Goal: Task Accomplishment & Management: Use online tool/utility

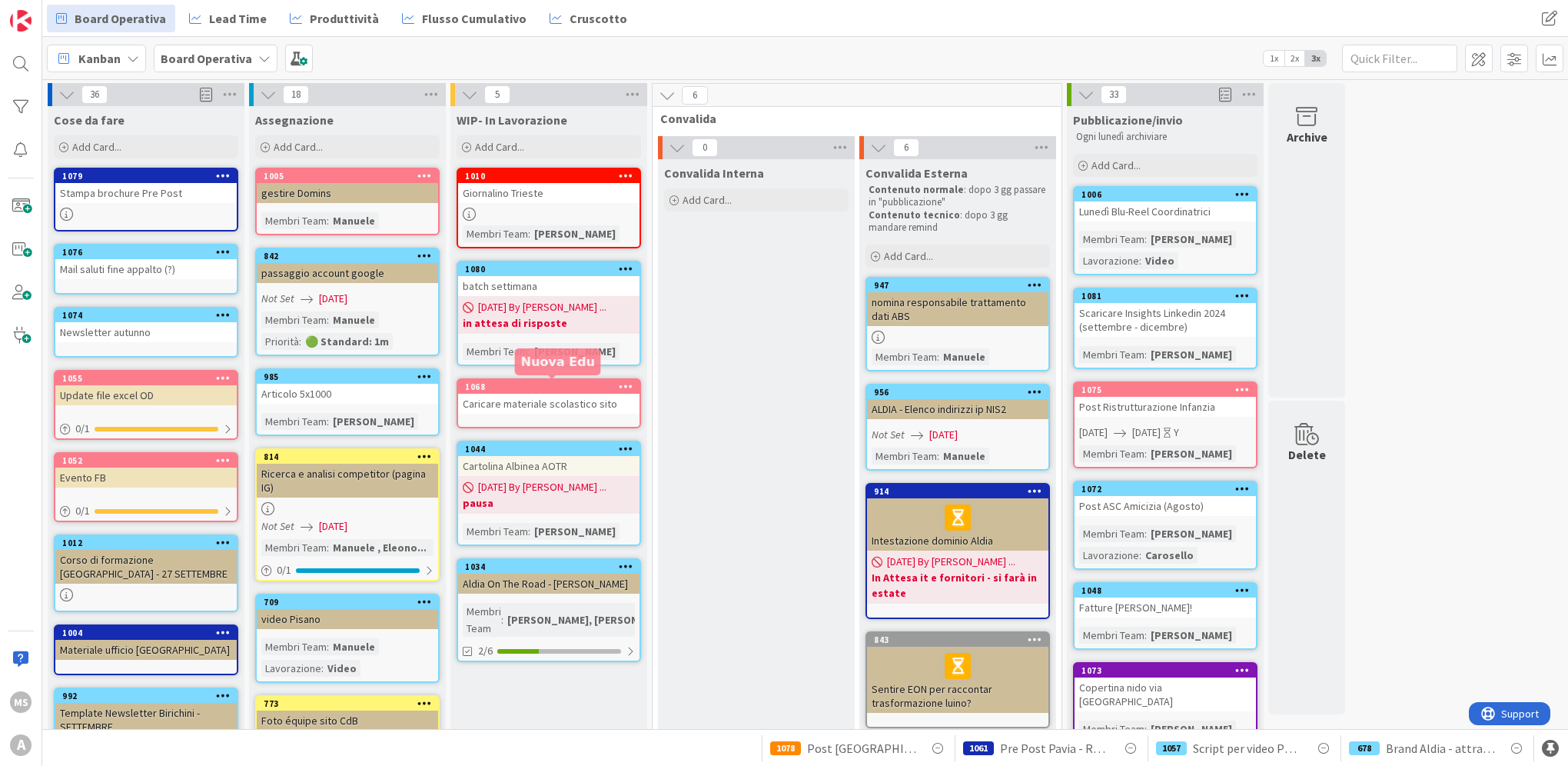
click at [539, 385] on div "1068" at bounding box center [552, 386] width 174 height 11
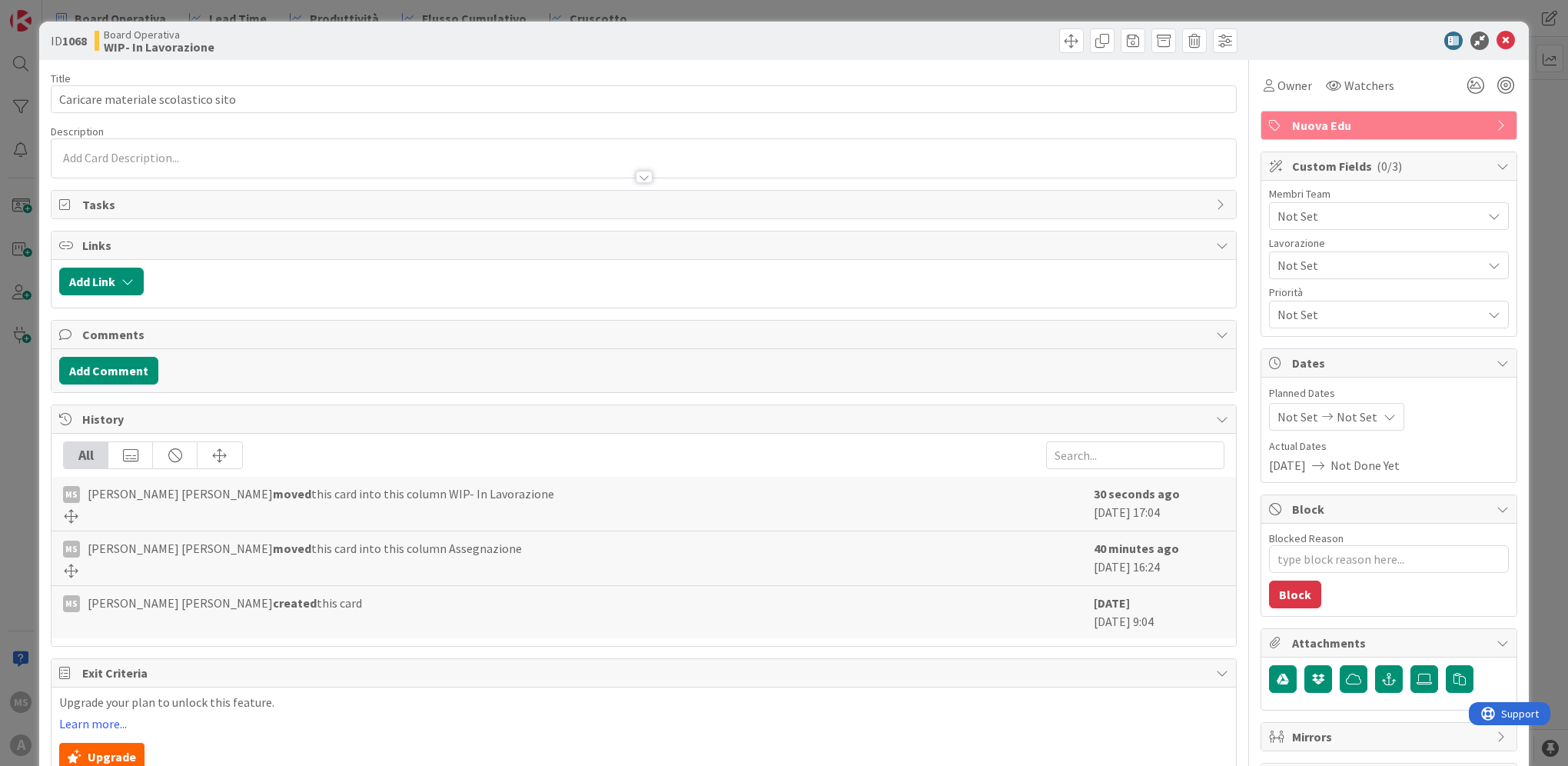
click at [1336, 217] on span "Not Set" at bounding box center [1380, 216] width 204 height 19
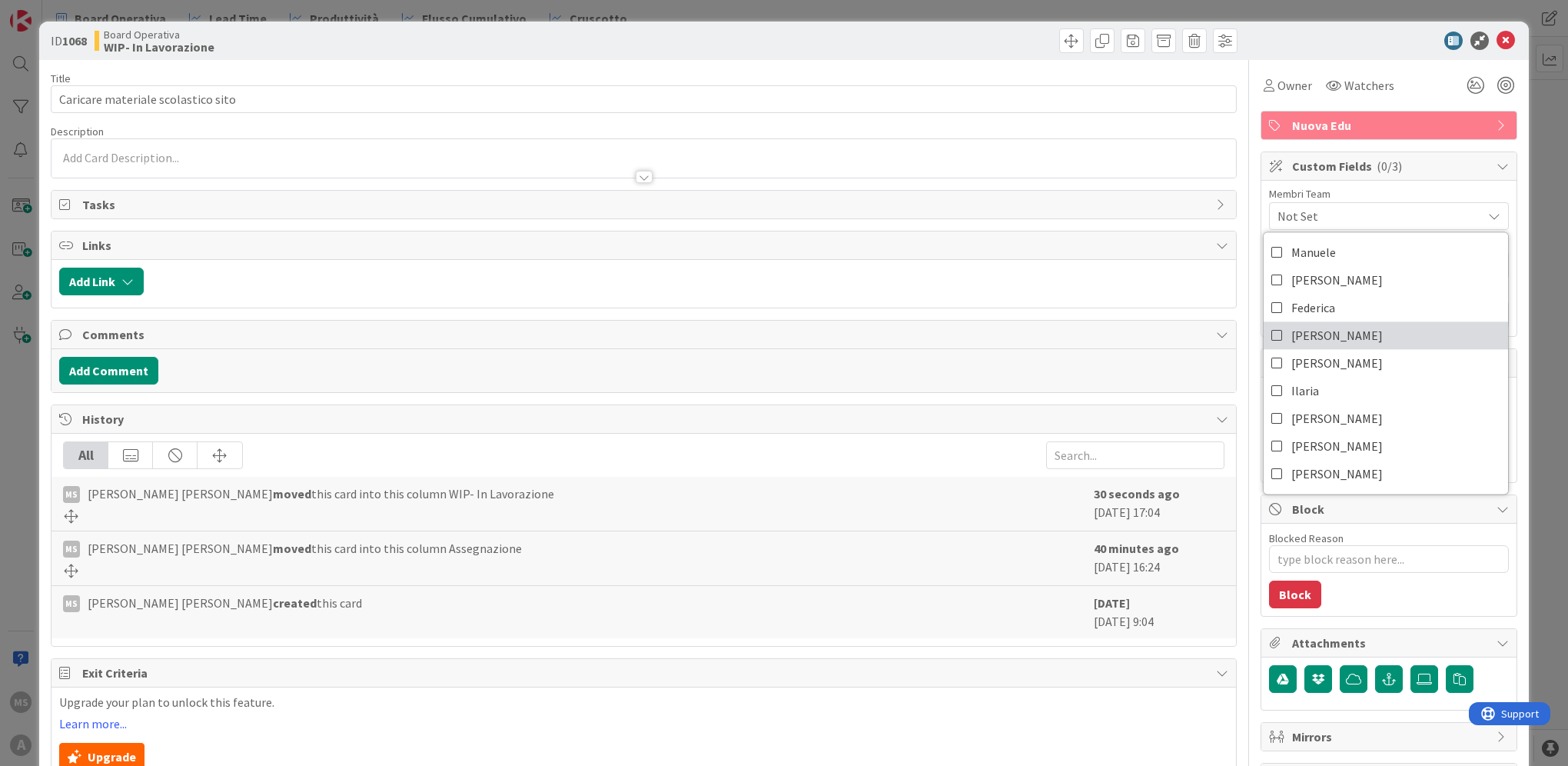
click at [1319, 329] on link "[PERSON_NAME]" at bounding box center [1386, 336] width 244 height 28
type textarea "x"
click at [1504, 37] on div at bounding box center [1381, 41] width 272 height 19
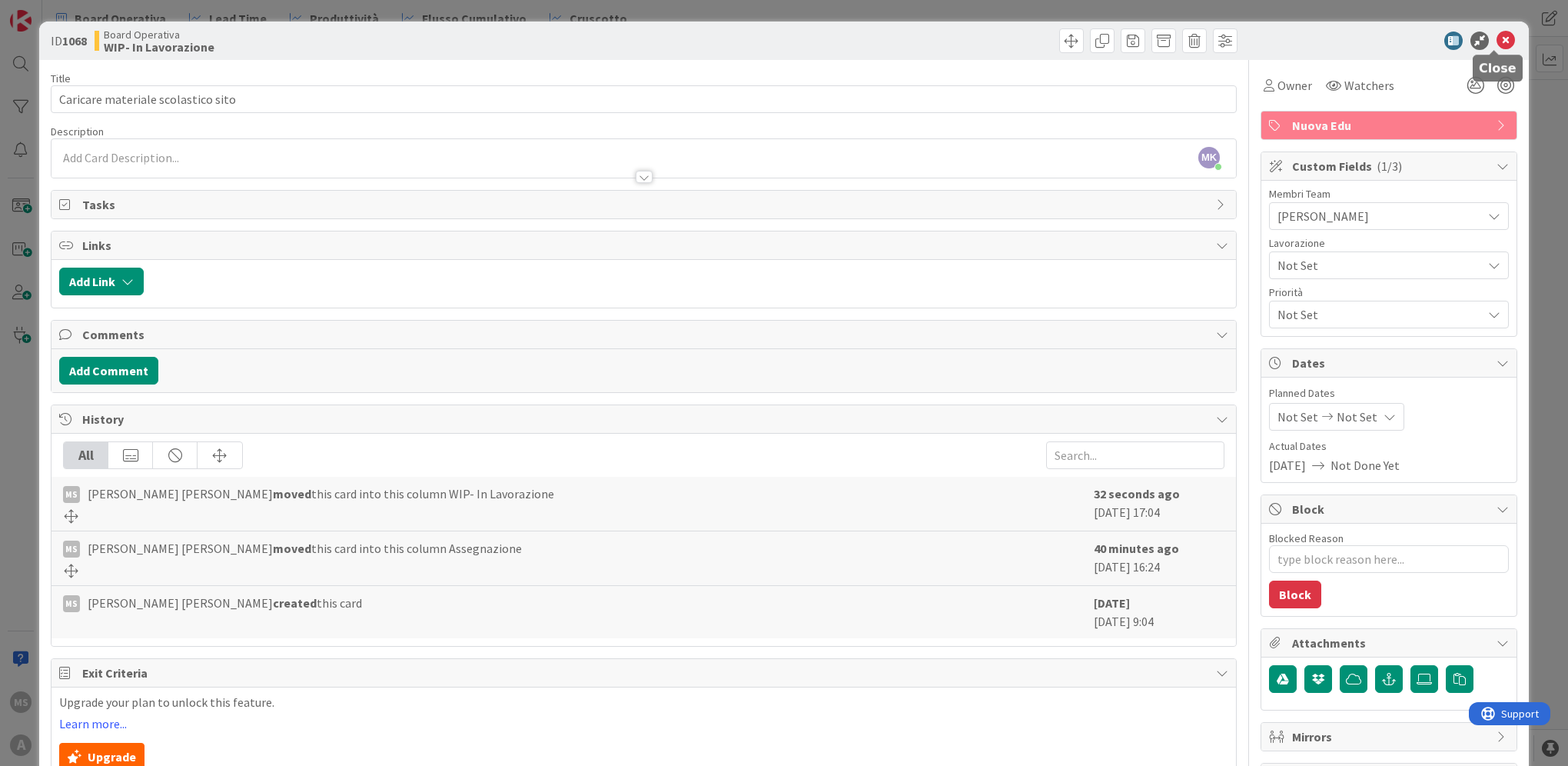
click at [1500, 49] on icon at bounding box center [1506, 41] width 19 height 19
